Goal: Task Accomplishment & Management: Manage account settings

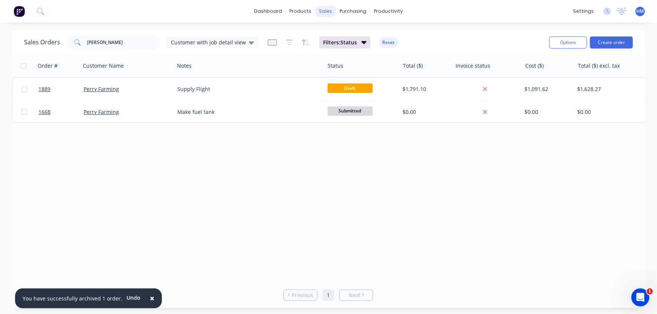
click at [328, 10] on div "sales" at bounding box center [325, 11] width 21 height 11
click at [342, 33] on div "Sales Orders" at bounding box center [353, 36] width 31 height 7
click at [610, 43] on button "Create order" at bounding box center [611, 43] width 43 height 12
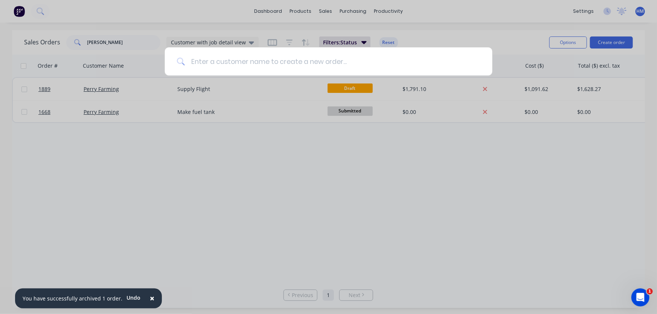
click at [252, 64] on input at bounding box center [332, 61] width 295 height 28
drag, startPoint x: 197, startPoint y: 60, endPoint x: 159, endPoint y: 60, distance: 38.4
click at [159, 60] on div "MPHF" at bounding box center [328, 157] width 657 height 314
drag, startPoint x: 218, startPoint y: 64, endPoint x: 125, endPoint y: 64, distance: 93.7
click at [125, 64] on div "MHP" at bounding box center [328, 157] width 657 height 314
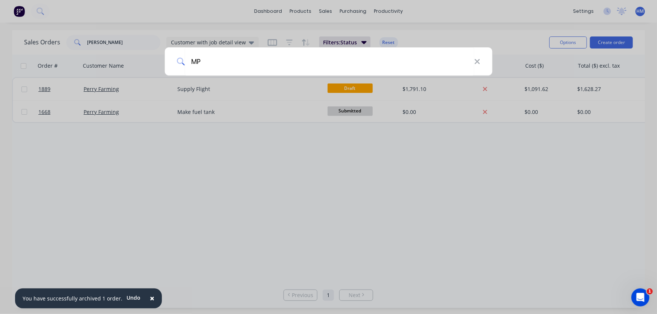
drag, startPoint x: 206, startPoint y: 65, endPoint x: 140, endPoint y: 58, distance: 65.8
click at [140, 58] on div "MP" at bounding box center [328, 157] width 657 height 314
type input "MFH"
drag, startPoint x: 192, startPoint y: 66, endPoint x: 176, endPoint y: 65, distance: 15.5
click at [176, 65] on div "MFH" at bounding box center [328, 61] width 328 height 28
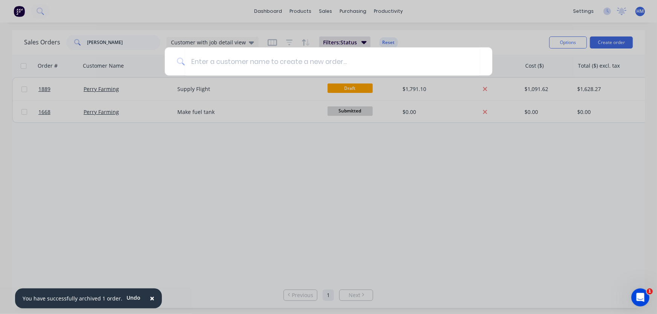
click at [469, 203] on div at bounding box center [328, 157] width 657 height 314
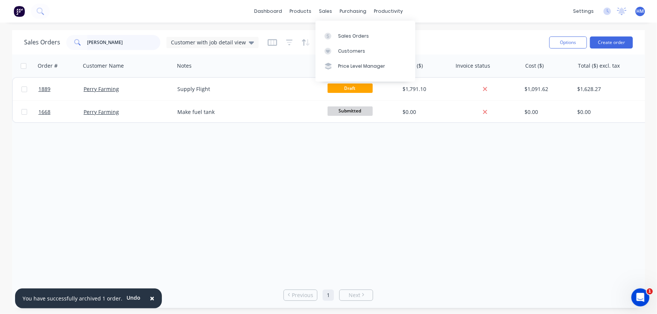
click at [128, 40] on input "perry" at bounding box center [123, 42] width 73 height 15
drag, startPoint x: 138, startPoint y: 41, endPoint x: 49, endPoint y: 41, distance: 89.9
click at [49, 41] on div "Sales Orders perry Customer with job detail view" at bounding box center [141, 42] width 234 height 15
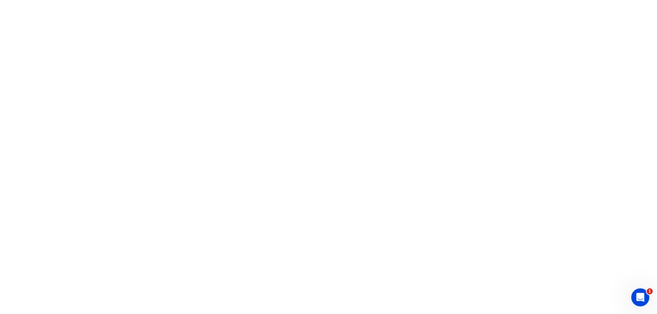
click at [607, 0] on html "1 x" at bounding box center [328, 0] width 657 height 0
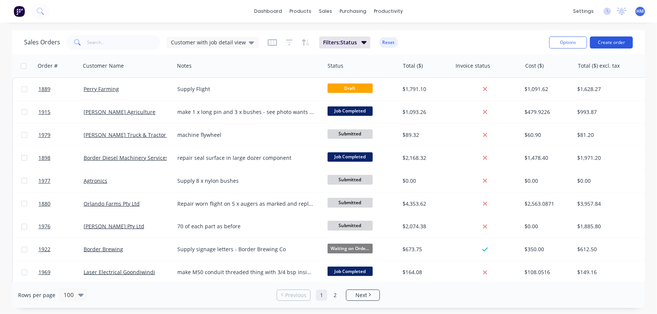
click at [625, 43] on button "Create order" at bounding box center [611, 43] width 43 height 12
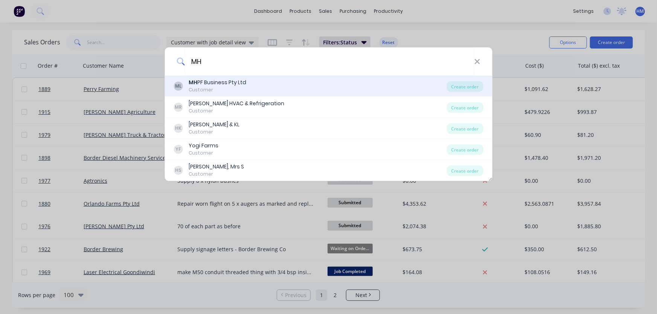
type input "MH"
click at [226, 87] on div "Customer" at bounding box center [218, 90] width 58 height 7
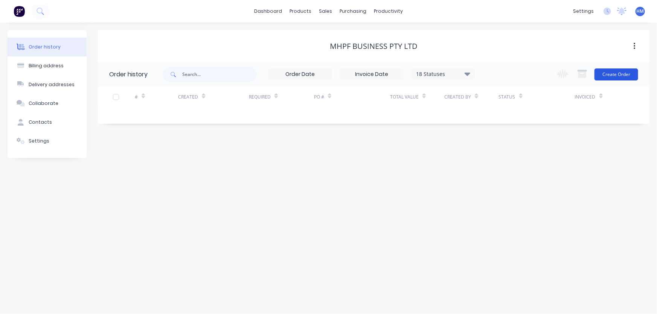
click at [610, 75] on button "Create Order" at bounding box center [616, 74] width 44 height 12
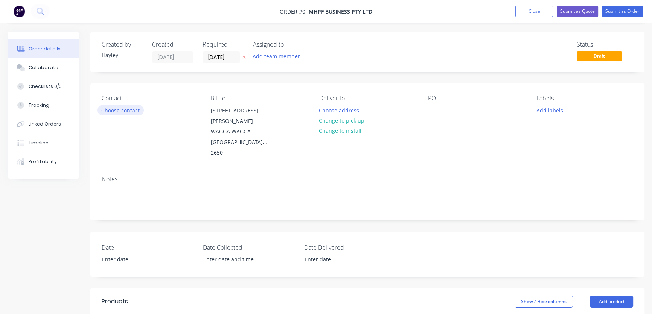
click at [121, 106] on button "Choose contact" at bounding box center [120, 110] width 46 height 10
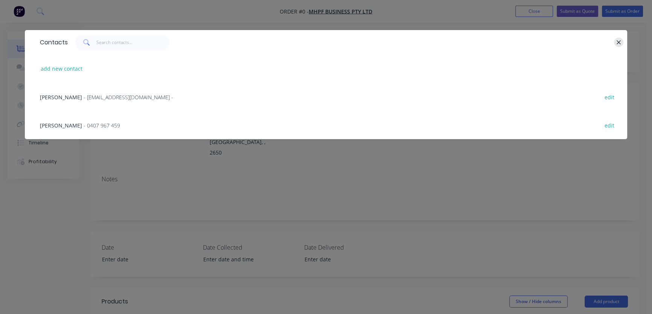
click at [617, 44] on icon "button" at bounding box center [618, 42] width 4 height 4
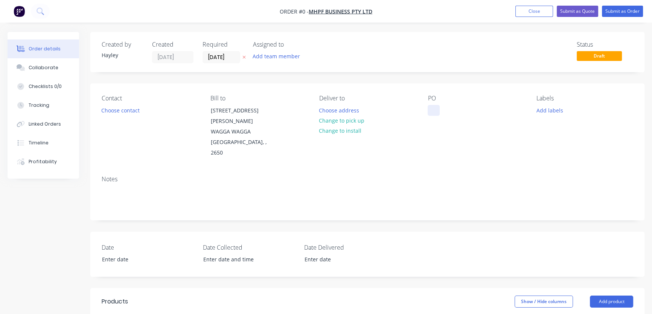
click at [435, 110] on div at bounding box center [433, 110] width 12 height 11
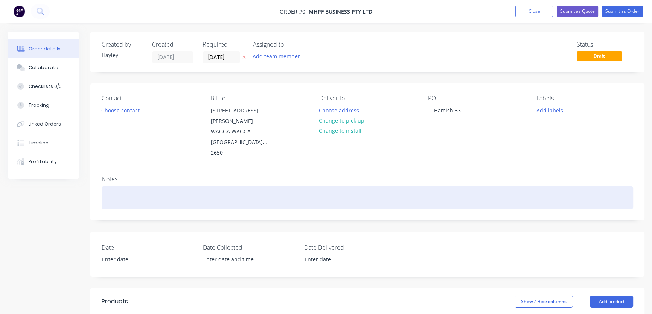
click at [119, 188] on div "Order details Collaborate Checklists 0/0 Tracking Linked Orders Timeline Profit…" at bounding box center [326, 282] width 652 height 500
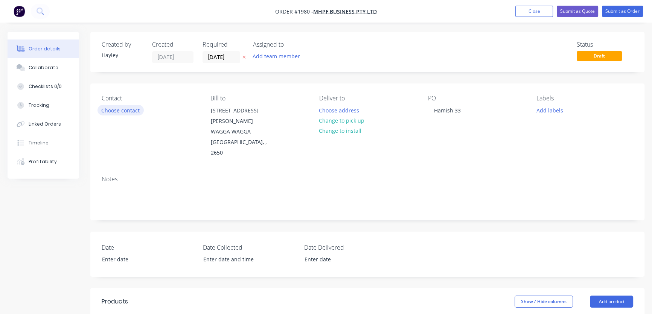
click at [121, 111] on button "Choose contact" at bounding box center [120, 110] width 46 height 10
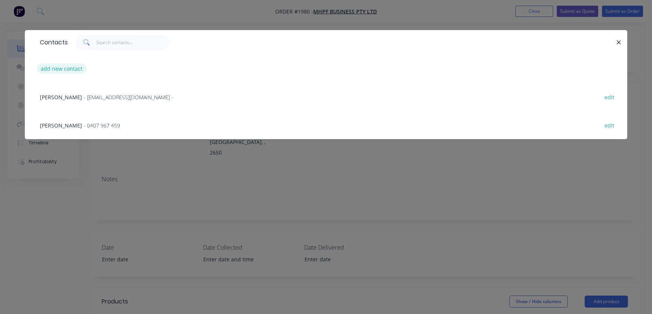
click at [65, 68] on button "add new contact" at bounding box center [62, 69] width 50 height 10
select select "AU"
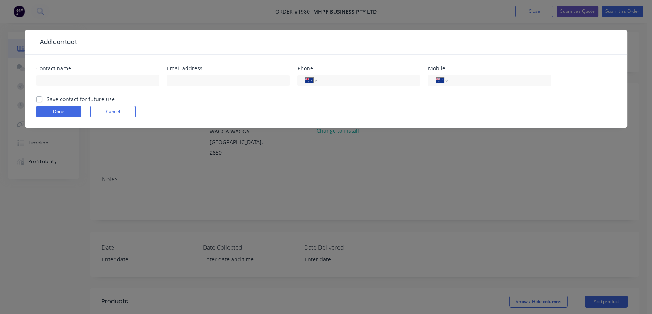
click at [47, 99] on label "Save contact for future use" at bounding box center [81, 99] width 68 height 8
click at [39, 99] on input "Save contact for future use" at bounding box center [39, 98] width 6 height 7
checkbox input "true"
click at [62, 76] on input "text" at bounding box center [97, 80] width 123 height 11
type input "[PERSON_NAME]"
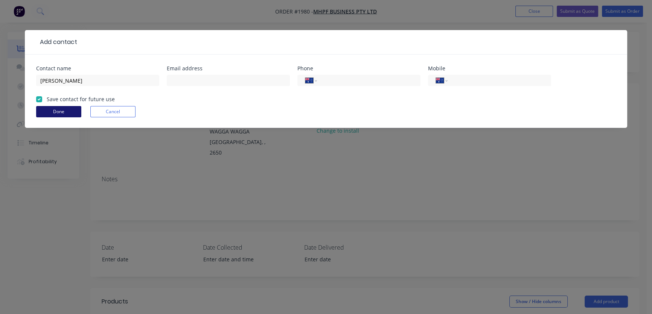
click at [60, 110] on button "Done" at bounding box center [58, 111] width 45 height 11
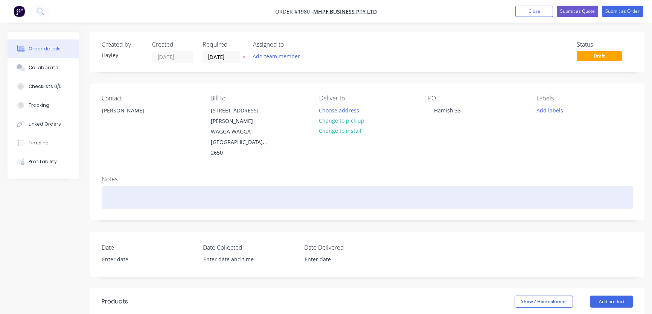
click at [150, 186] on div at bounding box center [367, 197] width 531 height 23
click at [129, 189] on div at bounding box center [367, 197] width 531 height 23
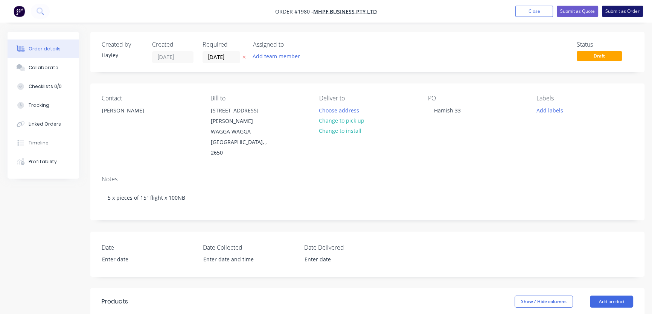
click at [620, 12] on button "Submit as Order" at bounding box center [622, 11] width 41 height 11
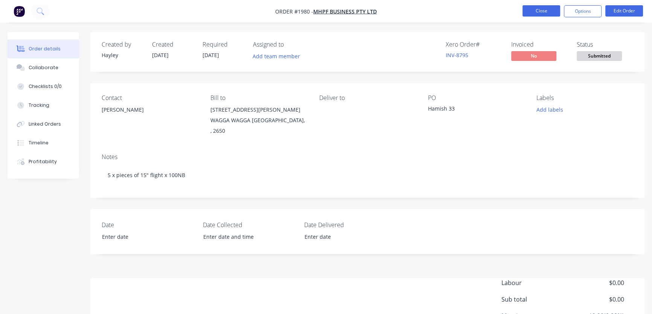
click at [540, 8] on button "Close" at bounding box center [541, 10] width 38 height 11
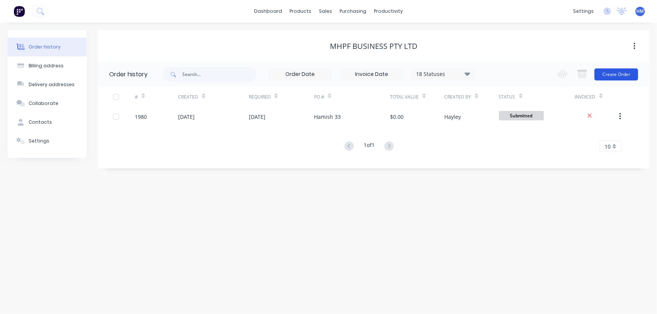
click at [615, 78] on button "Create Order" at bounding box center [616, 74] width 44 height 12
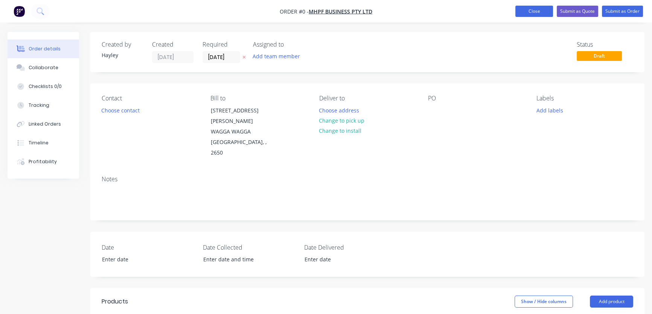
click at [526, 7] on button "Close" at bounding box center [534, 11] width 38 height 11
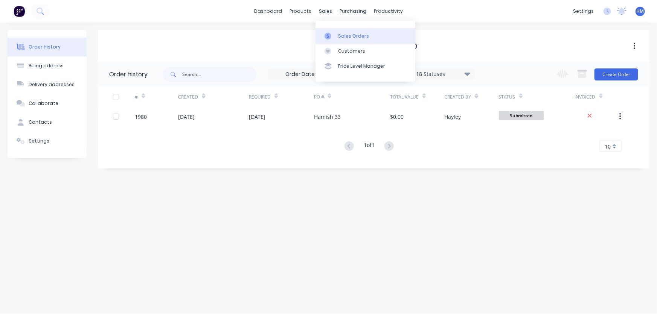
click at [349, 32] on link "Sales Orders" at bounding box center [365, 35] width 100 height 15
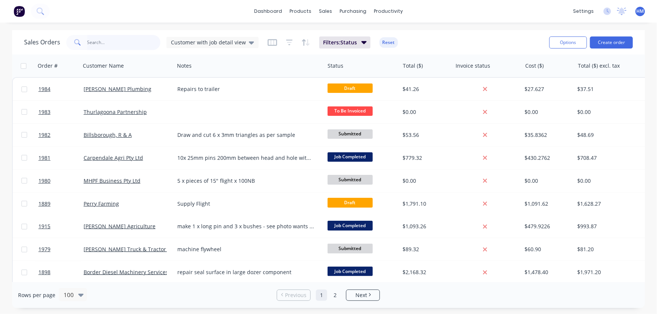
click at [106, 43] on input "text" at bounding box center [123, 42] width 73 height 15
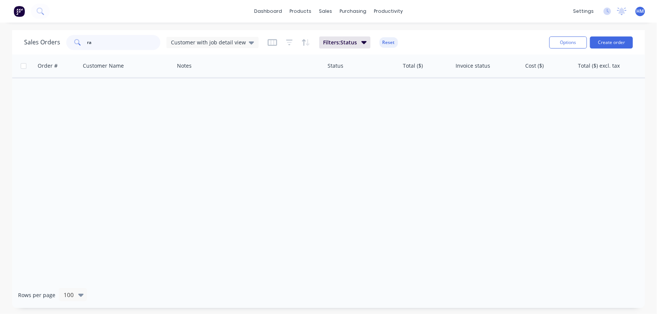
type input "r"
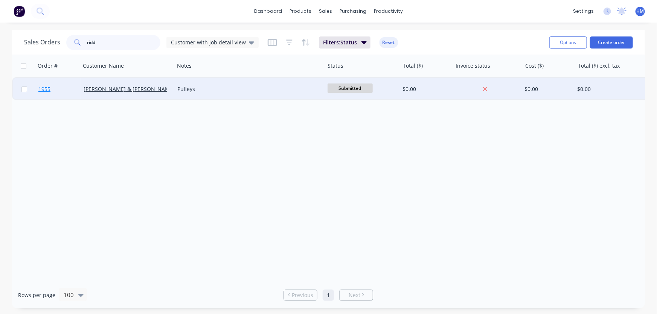
type input "ridd"
click at [64, 96] on link "1955" at bounding box center [60, 89] width 45 height 23
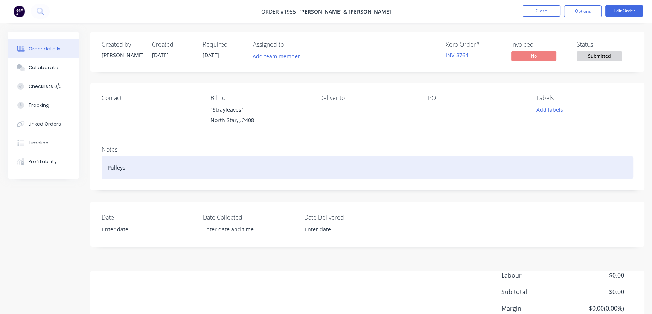
click at [132, 172] on div "Pulleys" at bounding box center [367, 167] width 531 height 23
click at [138, 172] on div "Pulleys and bore and key two sprockets" at bounding box center [367, 167] width 531 height 23
click at [214, 174] on div "Pulleys and bore and key two sprockets" at bounding box center [367, 167] width 531 height 23
click at [176, 166] on div "Pulleys and bore and key two sprockets" at bounding box center [367, 167] width 531 height 23
click at [218, 167] on div "Pulleys and bore and key two sprockets" at bounding box center [367, 167] width 531 height 23
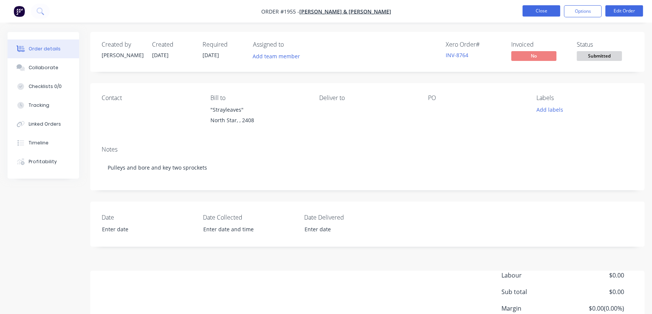
click at [542, 11] on button "Close" at bounding box center [541, 10] width 38 height 11
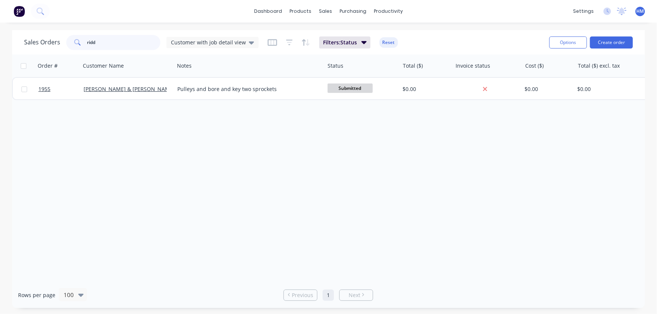
drag, startPoint x: 105, startPoint y: 41, endPoint x: 79, endPoint y: 41, distance: 26.7
click at [79, 41] on div "ridd" at bounding box center [113, 42] width 94 height 15
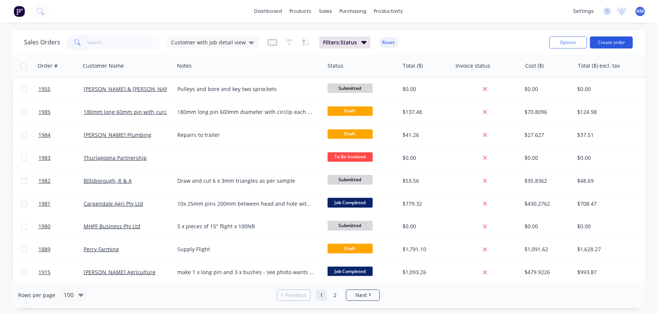
click at [622, 41] on button "Create order" at bounding box center [611, 43] width 43 height 12
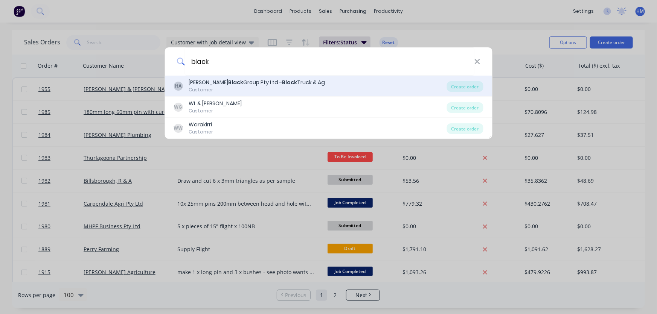
type input "black"
click at [260, 82] on div "[PERSON_NAME] Group Pty Ltd - Black Truck & Ag" at bounding box center [257, 83] width 136 height 8
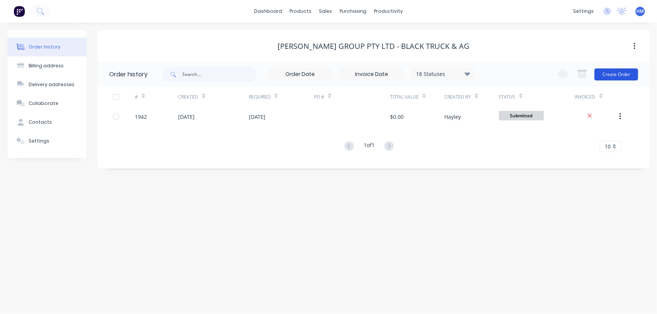
click at [610, 74] on button "Create Order" at bounding box center [616, 74] width 44 height 12
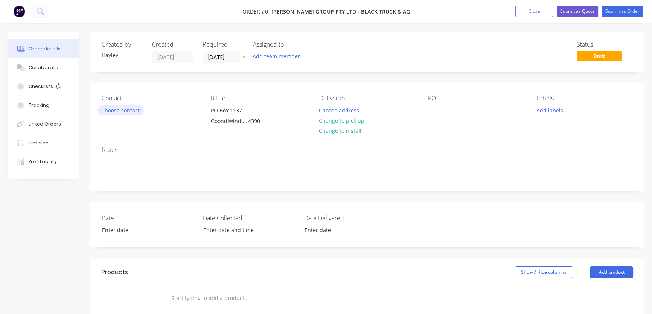
click at [131, 109] on button "Choose contact" at bounding box center [120, 110] width 46 height 10
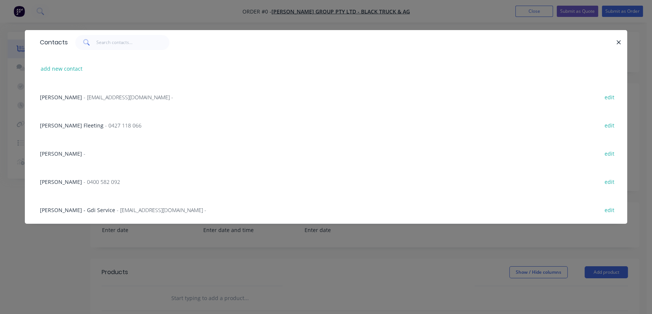
click at [65, 125] on span "[PERSON_NAME] Fleeting" at bounding box center [72, 125] width 64 height 7
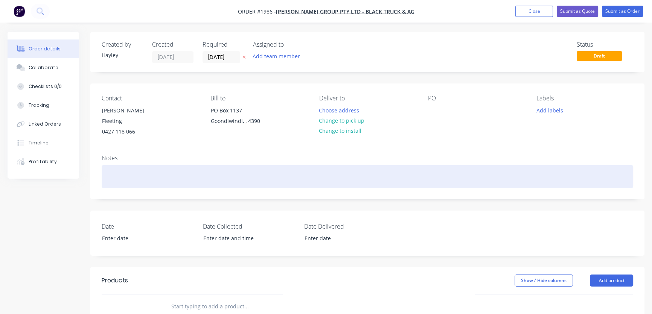
click at [132, 165] on div at bounding box center [367, 176] width 531 height 23
click at [151, 166] on div "Draw and cut 2 x spacers to suit header adaptor plate wear plate." at bounding box center [367, 176] width 531 height 23
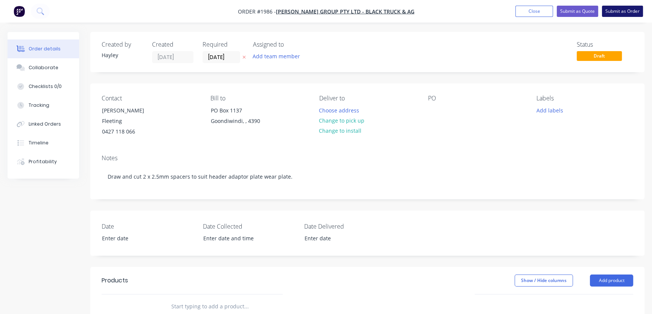
click at [615, 14] on button "Submit as Order" at bounding box center [622, 11] width 41 height 11
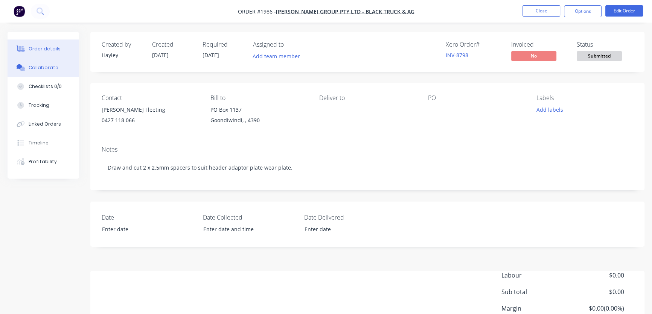
click at [50, 67] on div "Collaborate" at bounding box center [44, 67] width 30 height 7
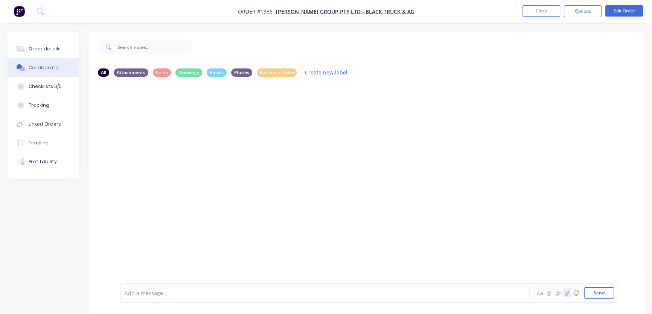
click at [566, 295] on icon "button" at bounding box center [566, 293] width 5 height 5
click at [588, 294] on button "Send" at bounding box center [599, 292] width 30 height 11
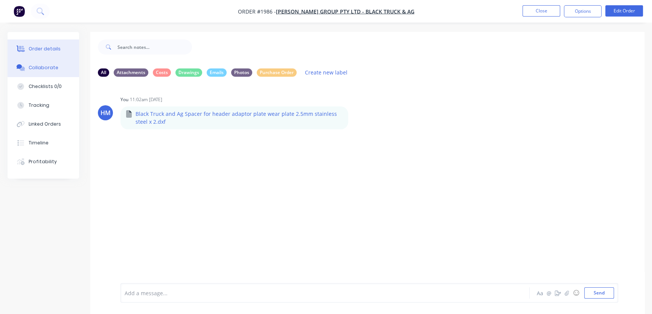
click at [57, 49] on div "Order details" at bounding box center [45, 49] width 32 height 7
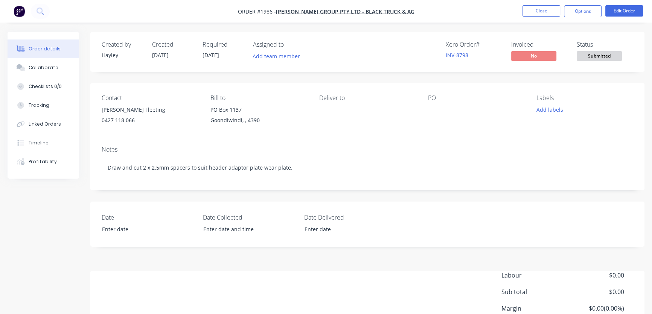
click at [623, 17] on nav "Order #1986 - [PERSON_NAME] Group Pty Ltd - Black Truck & Ag Close Options Edit…" at bounding box center [326, 11] width 652 height 23
click at [624, 14] on button "Edit Order" at bounding box center [624, 10] width 38 height 11
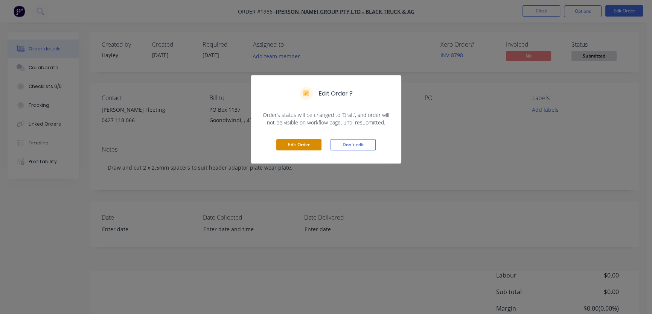
click at [299, 146] on button "Edit Order" at bounding box center [298, 144] width 45 height 11
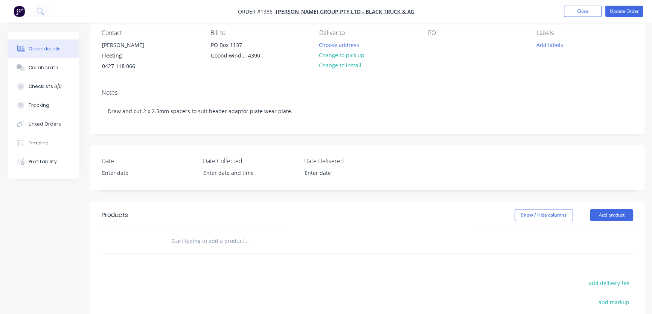
scroll to position [68, 0]
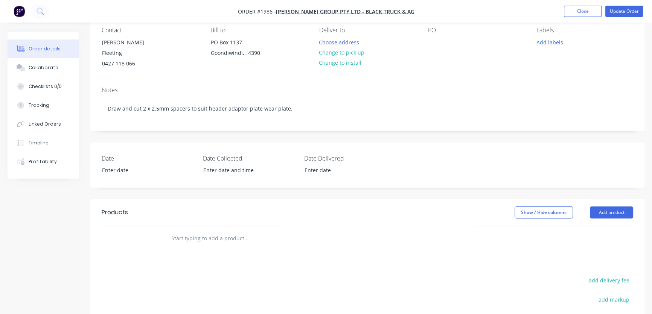
click at [210, 231] on input "text" at bounding box center [246, 238] width 151 height 15
drag, startPoint x: 222, startPoint y: 227, endPoint x: 134, endPoint y: 227, distance: 87.7
click at [134, 227] on div "2.5mm sta Add 2.5mm sta to order No results found" at bounding box center [367, 239] width 531 height 24
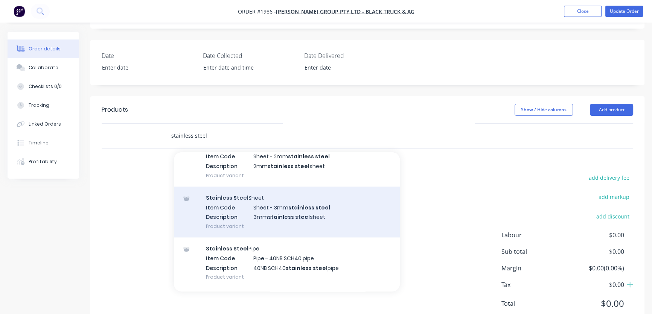
scroll to position [1471, 0]
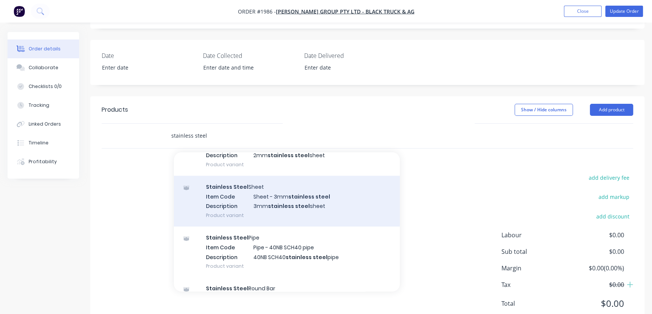
type input "stainless steel"
click at [290, 194] on div "Stainless Steel Sheet Item Code Sheet - 3mm stainless steel Description 3mm sta…" at bounding box center [287, 201] width 226 height 51
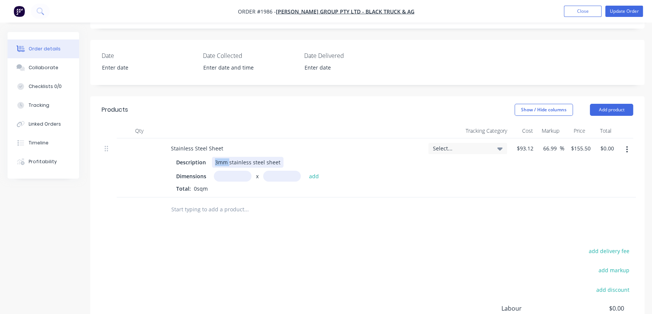
drag, startPoint x: 228, startPoint y: 154, endPoint x: 211, endPoint y: 154, distance: 16.9
click at [212, 157] on div "3mm stainless steel sheet" at bounding box center [247, 162] width 71 height 11
click at [225, 171] on input "text" at bounding box center [233, 176] width 38 height 11
type input "0.1m"
click at [276, 171] on input "text" at bounding box center [282, 176] width 38 height 11
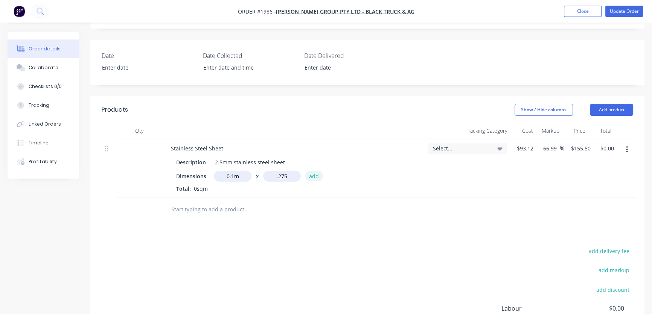
type input "0.275m"
click at [312, 171] on button "add" at bounding box center [314, 176] width 18 height 10
type input "$4.28"
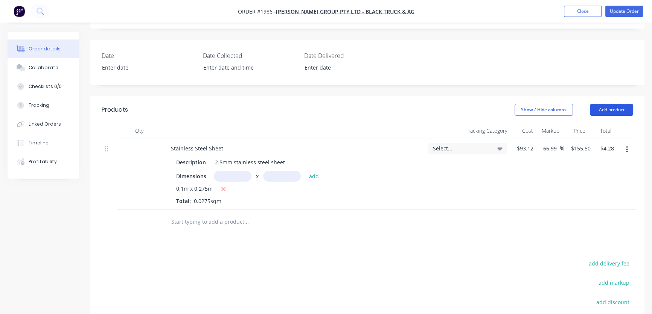
click at [612, 104] on button "Add product" at bounding box center [611, 110] width 43 height 12
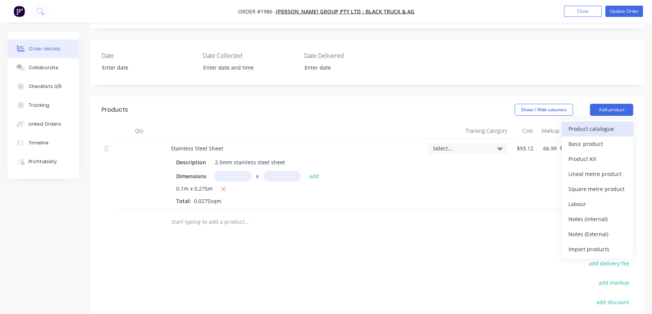
click at [589, 125] on div "Product catalogue" at bounding box center [597, 128] width 58 height 11
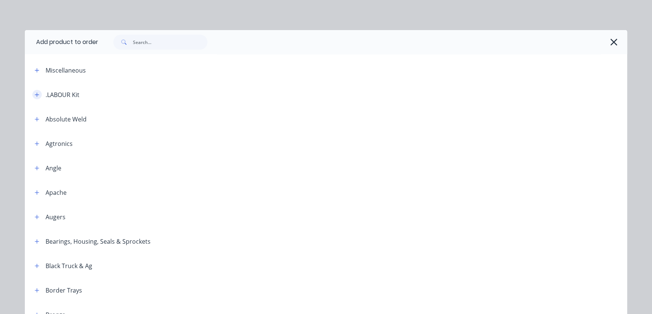
click at [32, 97] on button "button" at bounding box center [36, 94] width 9 height 9
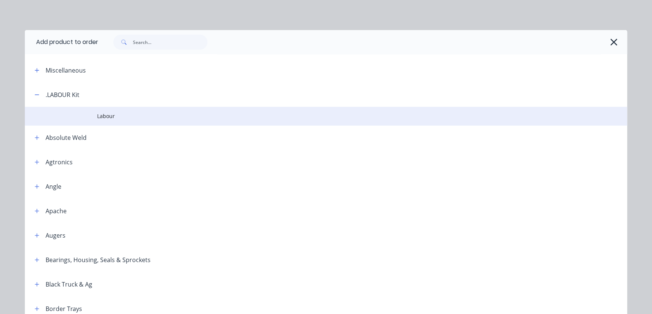
click at [113, 117] on span "Labour" at bounding box center [309, 116] width 424 height 8
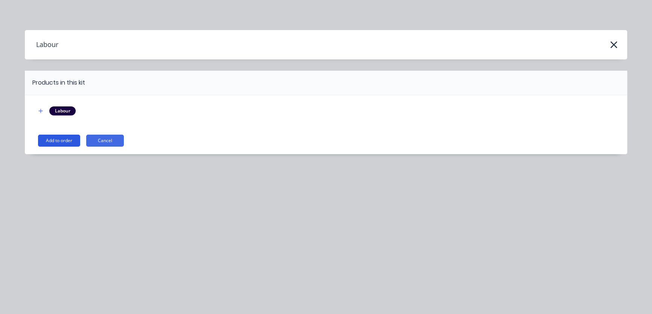
click at [52, 140] on button "Add to order" at bounding box center [59, 141] width 42 height 12
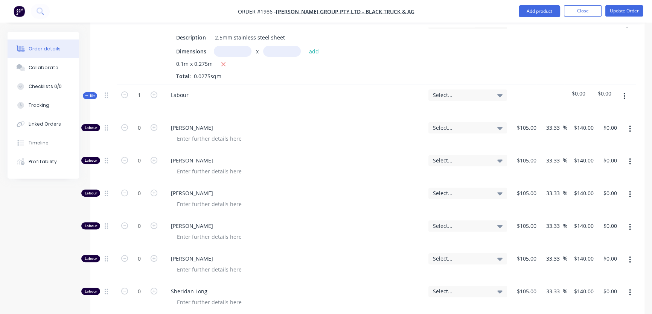
scroll to position [308, 0]
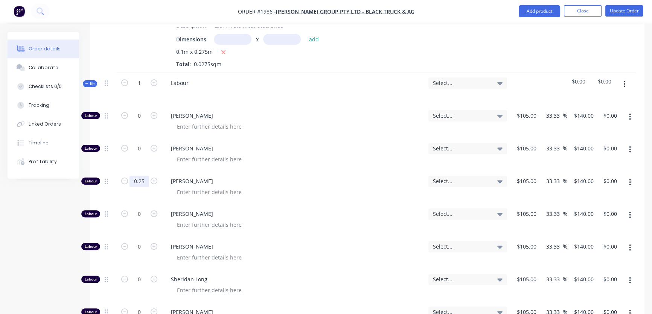
type input "0.25"
type input "$35.00"
click at [70, 196] on div "Created by [PERSON_NAME] Created [DATE] Required [DATE] Assigned to Add team me…" at bounding box center [326, 145] width 637 height 843
click at [87, 82] on icon "button" at bounding box center [86, 84] width 3 height 4
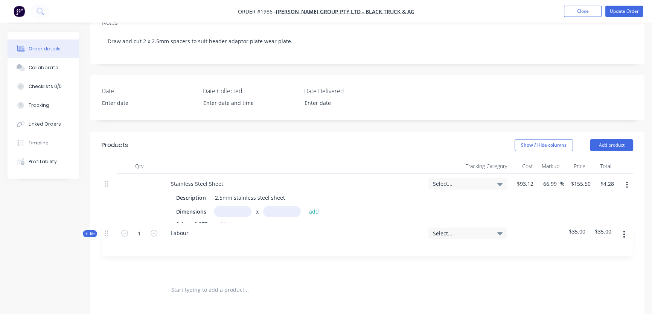
scroll to position [136, 0]
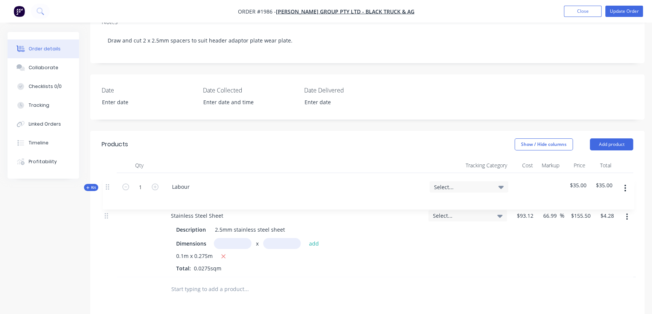
drag, startPoint x: 104, startPoint y: 246, endPoint x: 338, endPoint y: 77, distance: 289.1
click at [105, 183] on div "Stainless Steel Sheet Description 2.5mm stainless steel sheet Dimensions x add …" at bounding box center [367, 225] width 531 height 104
click at [620, 10] on button "Update Order" at bounding box center [624, 11] width 38 height 11
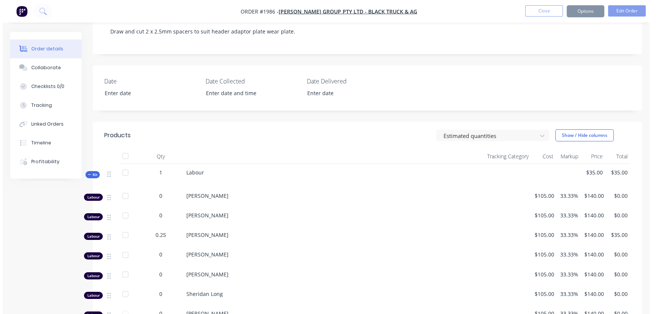
scroll to position [0, 0]
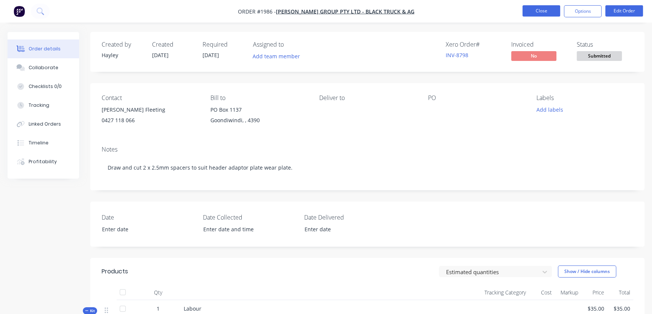
click at [538, 10] on button "Close" at bounding box center [541, 10] width 38 height 11
